Goal: Task Accomplishment & Management: Complete application form

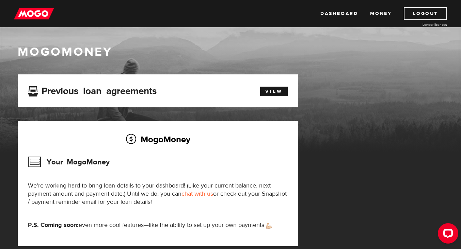
click at [209, 154] on div "Your MogoMoney" at bounding box center [158, 165] width 260 height 22
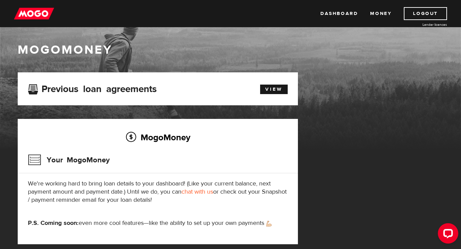
scroll to position [-1, 0]
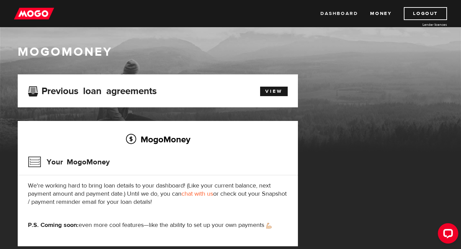
click at [339, 14] on link "Dashboard" at bounding box center [338, 13] width 37 height 13
click at [345, 14] on link "Dashboard" at bounding box center [338, 13] width 37 height 13
click at [189, 167] on div "Your MogoMoney" at bounding box center [158, 165] width 260 height 22
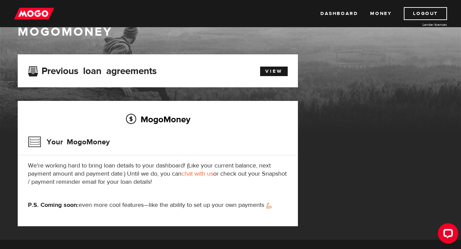
scroll to position [18, 0]
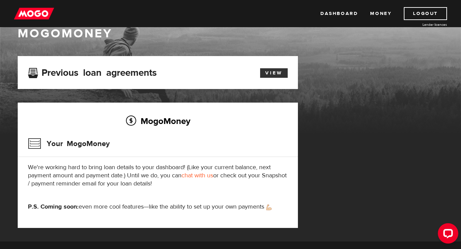
click at [271, 74] on link "View" at bounding box center [274, 73] width 28 height 10
click at [195, 177] on link "chat with us" at bounding box center [197, 176] width 32 height 8
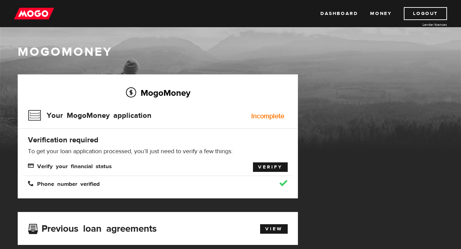
click at [266, 167] on link "Verify" at bounding box center [270, 168] width 35 height 10
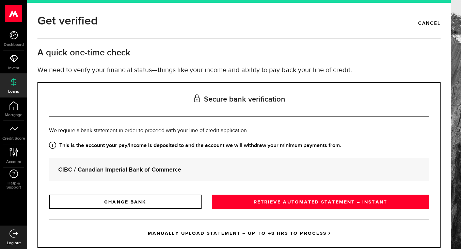
click at [300, 124] on div "Secure bank verification Is this the bank account you want us to get your bank …" at bounding box center [238, 165] width 403 height 166
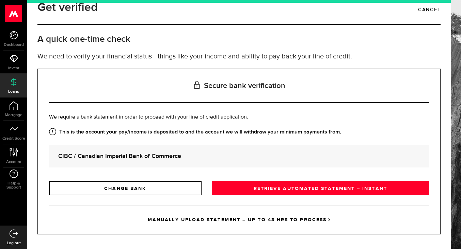
scroll to position [14, 0]
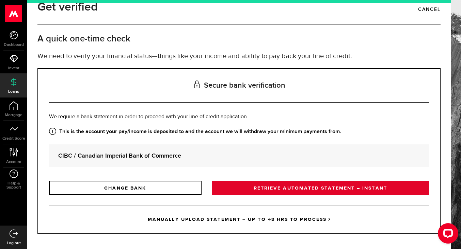
click at [274, 192] on link "RETRIEVE AUTOMATED STATEMENT – INSTANT" at bounding box center [320, 188] width 217 height 14
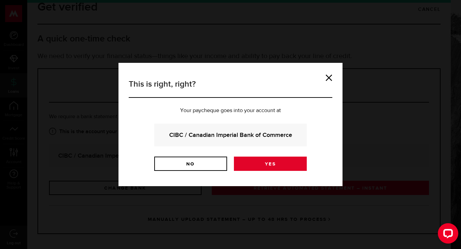
click at [264, 166] on link "Yes" at bounding box center [270, 164] width 73 height 14
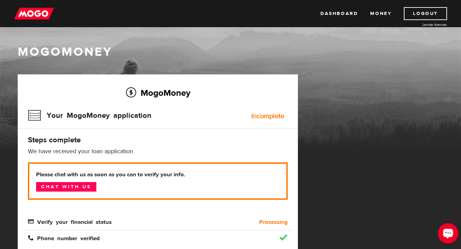
click at [446, 237] on div "Open LiveChat chat widget" at bounding box center [448, 234] width 12 height 12
